Goal: Information Seeking & Learning: Check status

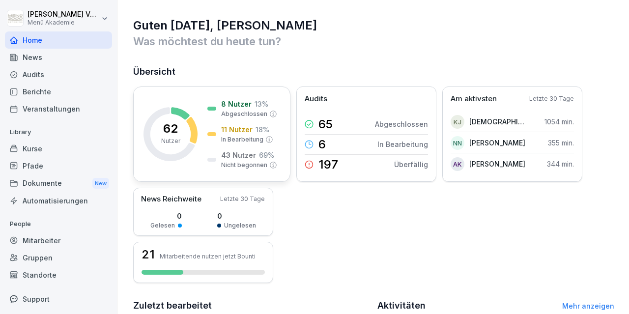
click at [249, 133] on p "11 Nutzer" at bounding box center [236, 129] width 31 height 10
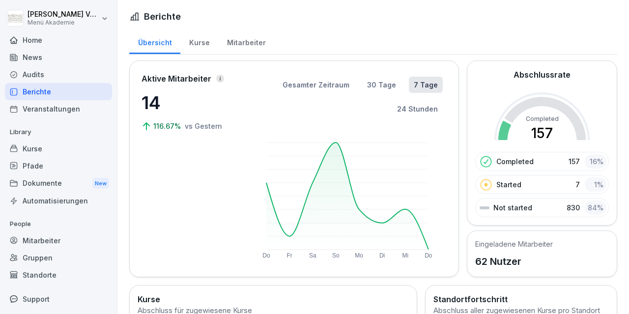
click at [245, 132] on div "Aktive Mitarbeiter 14 116.67% vs [DATE] Gesamter Zeitraum 30 Tage 7 Tage 24 Stu…" at bounding box center [293, 169] width 305 height 192
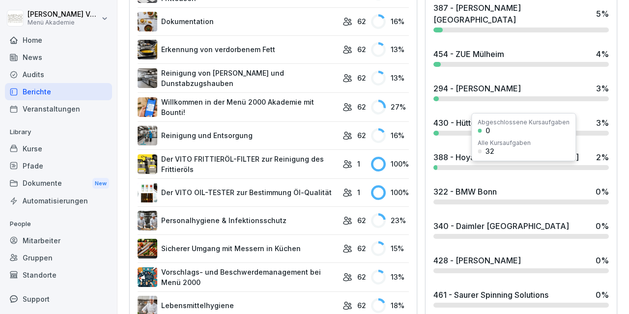
scroll to position [414, 0]
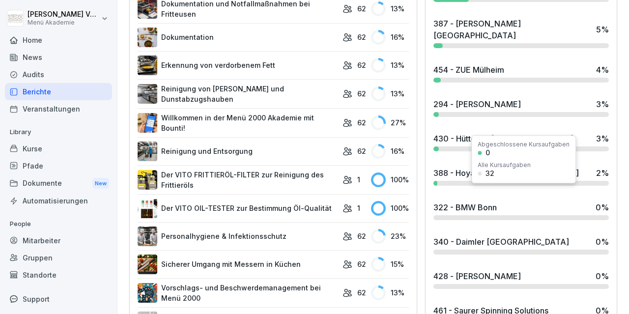
click at [510, 136] on div "Abgeschlossene Kursaufgaben 0 Alle Kursaufgaben 32" at bounding box center [523, 159] width 105 height 48
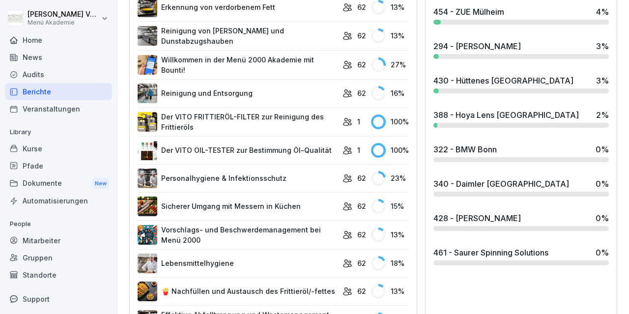
scroll to position [471, 0]
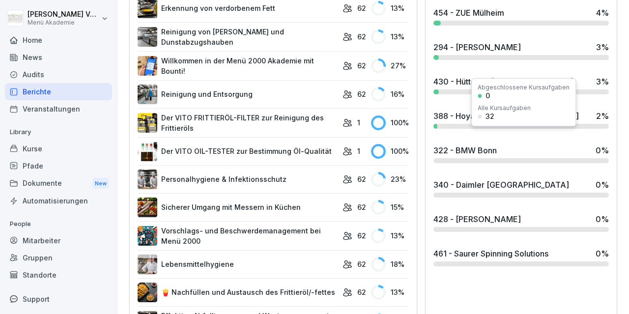
click at [464, 158] on div at bounding box center [520, 160] width 175 height 5
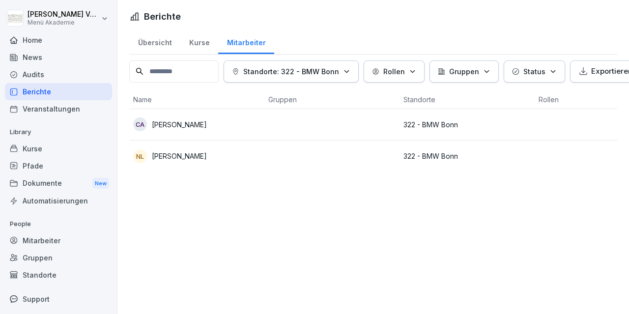
click at [156, 43] on div "Übersicht" at bounding box center [154, 41] width 51 height 25
